Goal: Find specific page/section: Find specific page/section

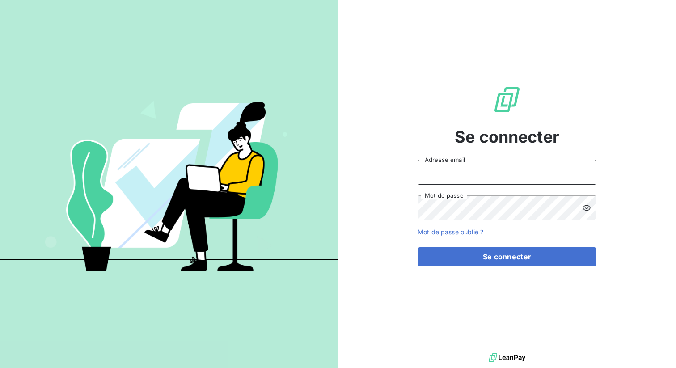
click at [422, 177] on input "Adresse email" at bounding box center [507, 172] width 179 height 25
type input "admin@[PERSON_NAME]"
click at [588, 204] on icon at bounding box center [586, 208] width 9 height 9
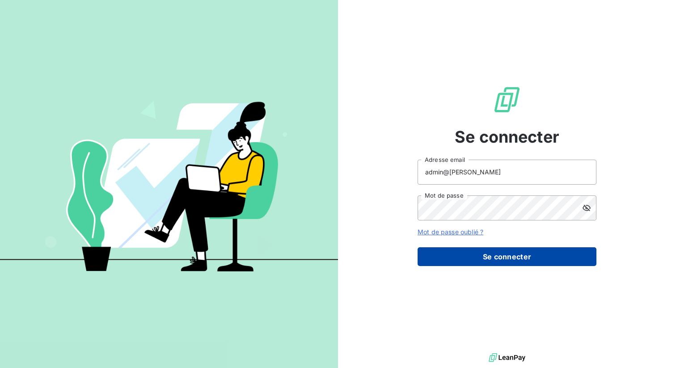
click at [485, 255] on button "Se connecter" at bounding box center [507, 256] width 179 height 19
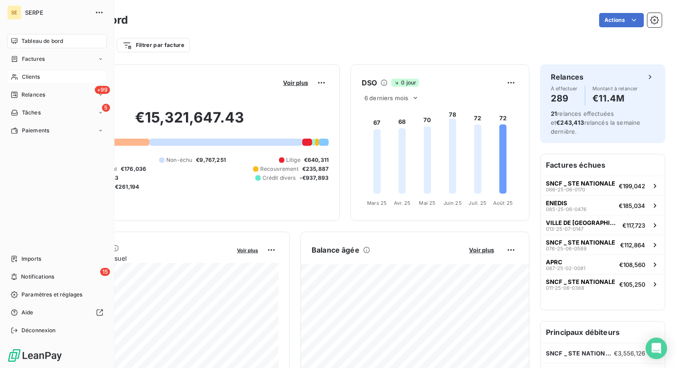
click at [30, 79] on span "Clients" at bounding box center [31, 77] width 18 height 8
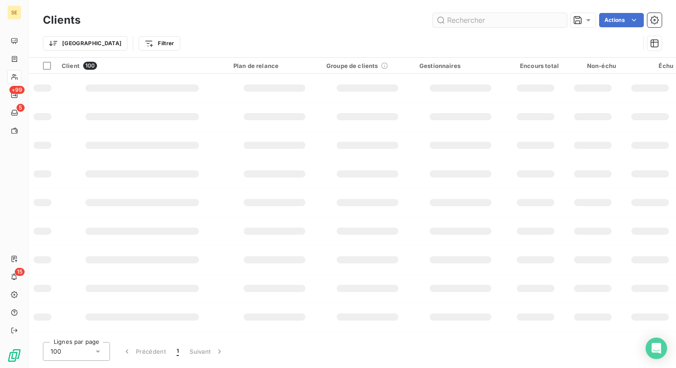
click at [456, 25] on input "text" at bounding box center [500, 20] width 134 height 14
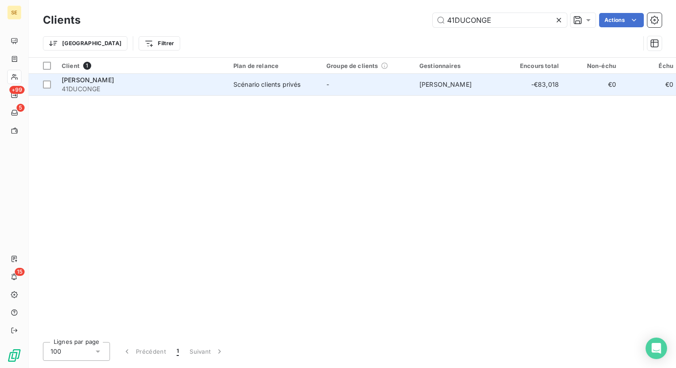
type input "41DUCONGE"
click at [151, 85] on span "41DUCONGE" at bounding box center [142, 89] width 161 height 9
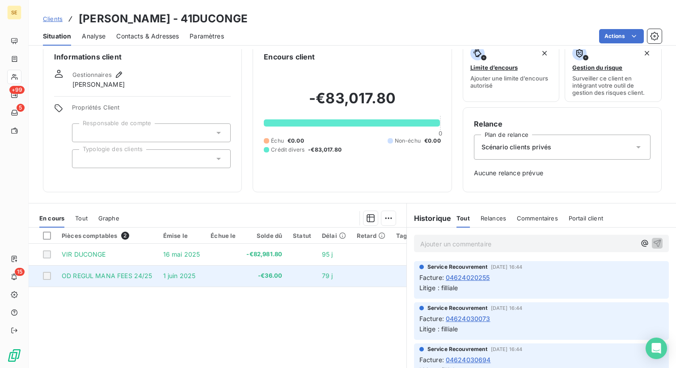
scroll to position [11, 0]
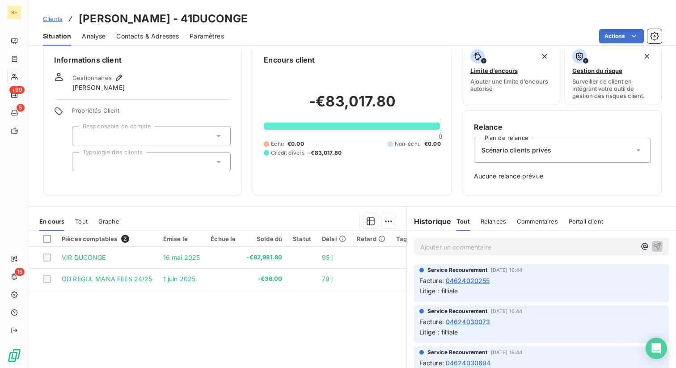
click at [231, 20] on h3 "[PERSON_NAME] - 41DUCONGE" at bounding box center [163, 19] width 169 height 16
copy h3 "41DUCONGE"
click at [50, 20] on span "Clients" at bounding box center [53, 18] width 20 height 7
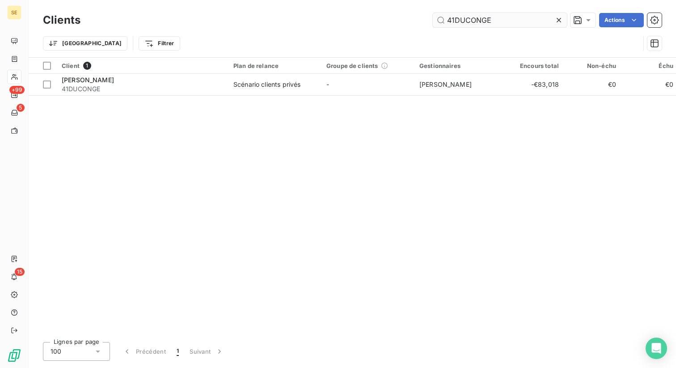
click at [469, 18] on input "41DUCONGE" at bounding box center [500, 20] width 134 height 14
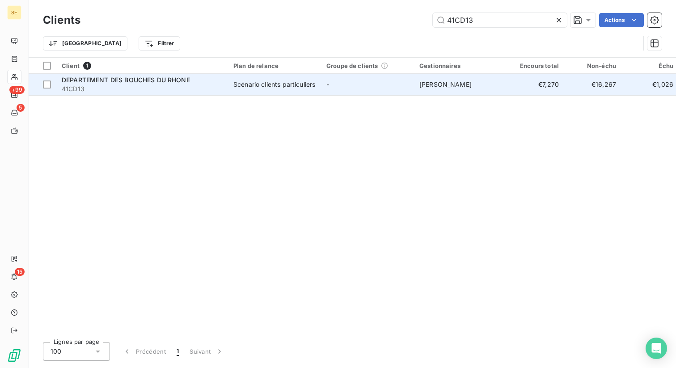
type input "41CD13"
click at [106, 85] on span "41CD13" at bounding box center [142, 89] width 161 height 9
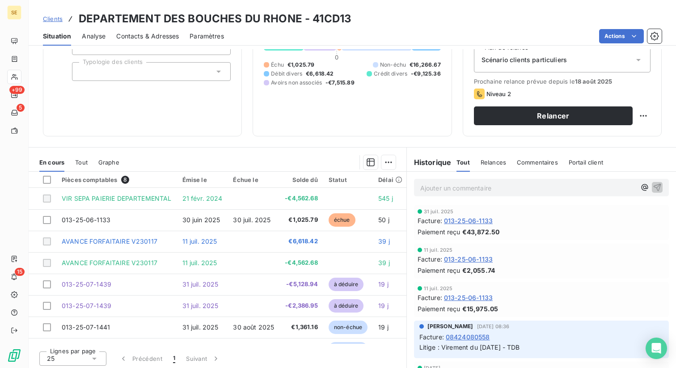
click at [335, 19] on h3 "DEPARTEMENT DES BOUCHES DU RHONE - 41CD13" at bounding box center [215, 19] width 273 height 16
copy h3 "41CD13"
click at [53, 18] on span "Clients" at bounding box center [53, 18] width 20 height 7
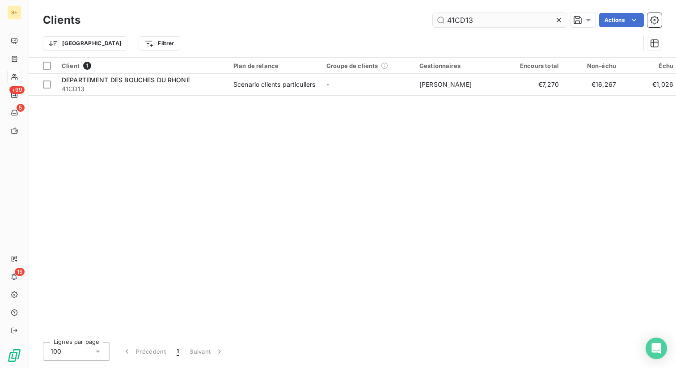
click at [460, 19] on input "41CD13" at bounding box center [500, 20] width 134 height 14
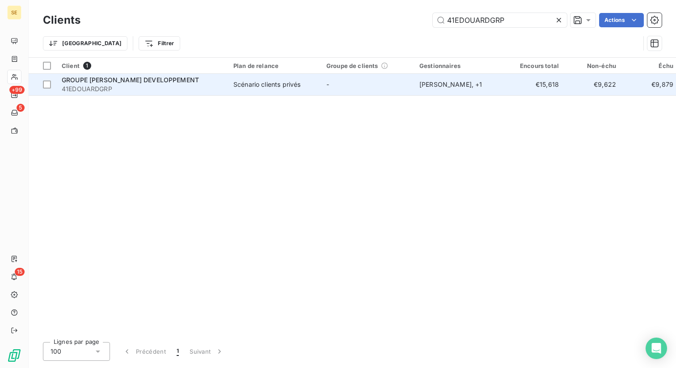
type input "41EDOUARDGRP"
click at [136, 88] on span "41EDOUARDGRP" at bounding box center [142, 89] width 161 height 9
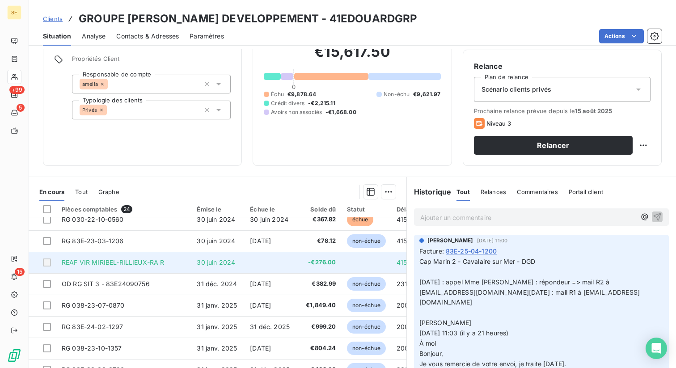
scroll to position [363, 0]
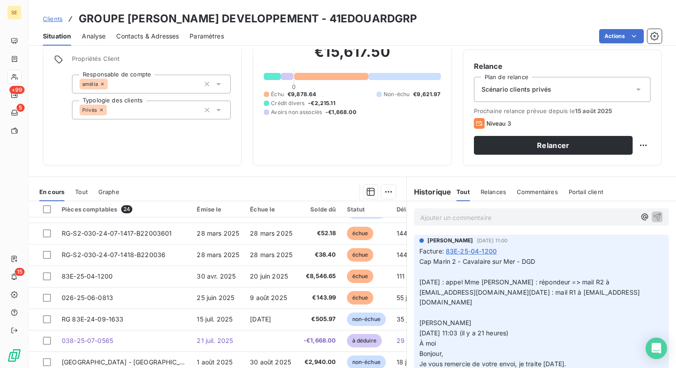
click at [350, 20] on h3 "GROUPE EDOUARD DENIS DEVELOPPEMENT - 41EDOUARDGRP" at bounding box center [248, 19] width 339 height 16
copy h3 "41EDOUARDGRP"
